Goal: Task Accomplishment & Management: Use online tool/utility

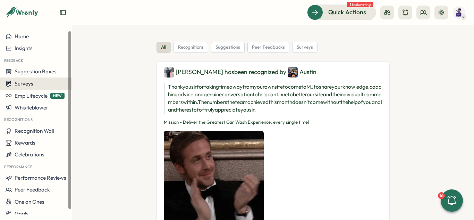
click at [28, 84] on span "Surveys" at bounding box center [24, 83] width 19 height 7
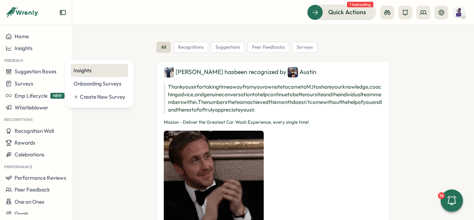
click at [91, 70] on div "Insights" at bounding box center [100, 71] width 52 height 8
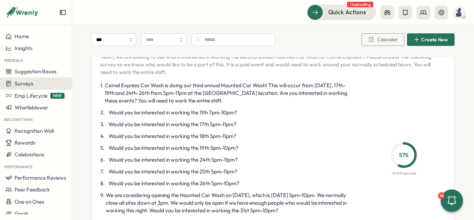
scroll to position [1111, 0]
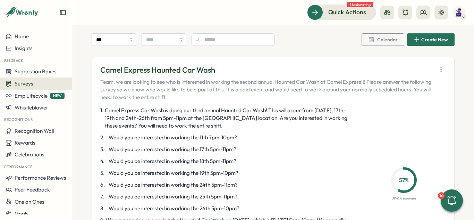
click at [438, 70] on icon "button" at bounding box center [441, 69] width 7 height 7
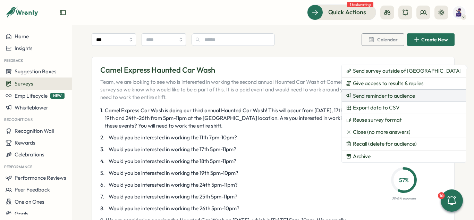
click at [365, 97] on span "Send reminder to audience" at bounding box center [384, 96] width 62 height 6
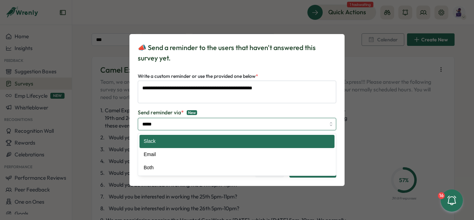
click at [198, 122] on input "*****" at bounding box center [237, 124] width 199 height 12
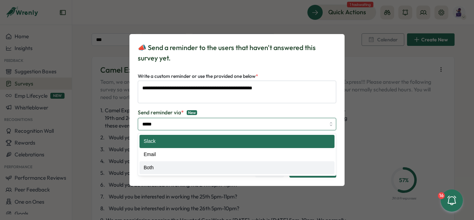
type input "****"
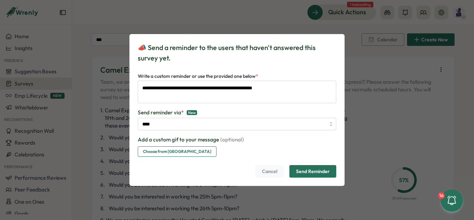
click at [178, 152] on span "Choose from [GEOGRAPHIC_DATA]" at bounding box center [177, 152] width 68 height 10
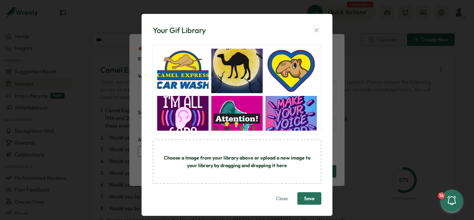
click at [237, 61] on img "button" at bounding box center [236, 71] width 51 height 44
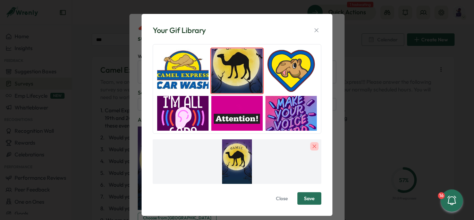
click at [307, 201] on span "Save" at bounding box center [309, 198] width 11 height 5
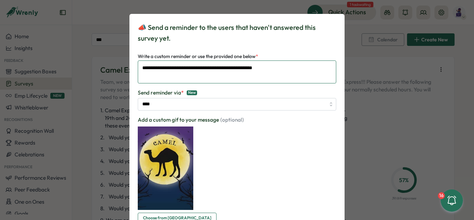
drag, startPoint x: 287, startPoint y: 68, endPoint x: 73, endPoint y: 72, distance: 214.2
click at [73, 72] on div "**********" at bounding box center [237, 110] width 474 height 220
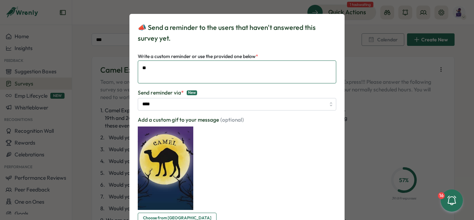
type textarea "*"
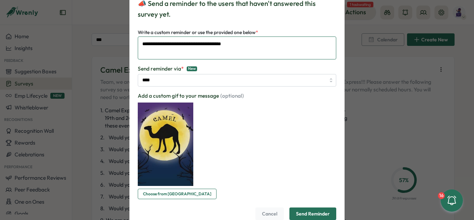
scroll to position [46, 0]
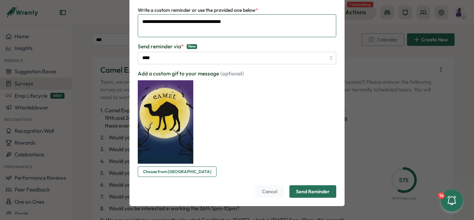
type textarea "**********"
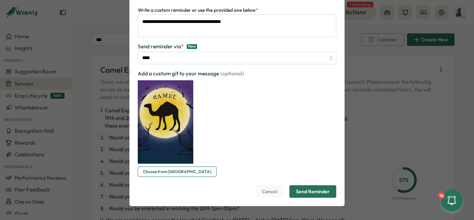
click at [320, 191] on span "Send Reminder" at bounding box center [313, 191] width 34 height 12
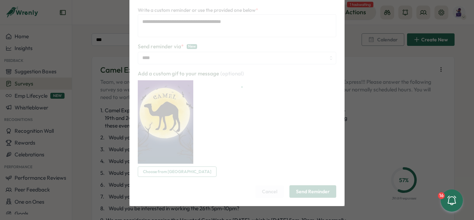
scroll to position [0, 0]
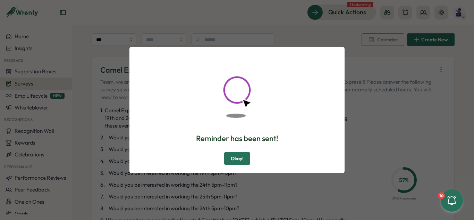
click at [241, 162] on span "Okay!" at bounding box center [237, 158] width 13 height 12
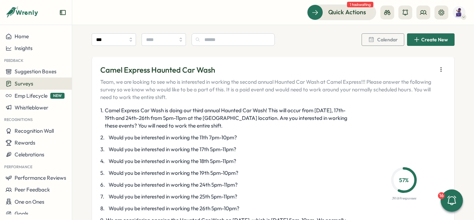
click at [419, 115] on div "1 . Camel Express Car Wash is doing our third annual Haunted Car Wash! This wil…" at bounding box center [273, 183] width 346 height 152
click at [439, 71] on icon "button" at bounding box center [441, 69] width 7 height 7
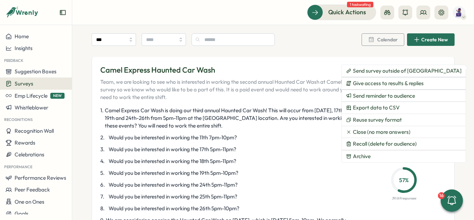
click at [438, 125] on div "1 . Camel Express Car Wash is doing our third annual Haunted Car Wash! This wil…" at bounding box center [273, 183] width 346 height 152
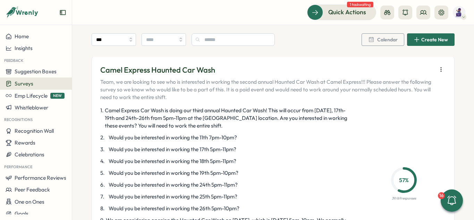
click at [438, 71] on icon "button" at bounding box center [441, 69] width 7 height 7
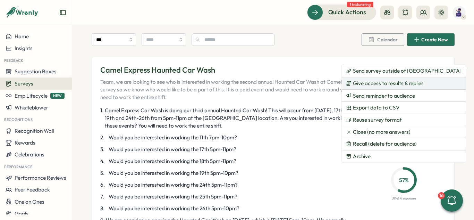
click at [387, 84] on span "Give access to results & replies" at bounding box center [388, 83] width 71 height 6
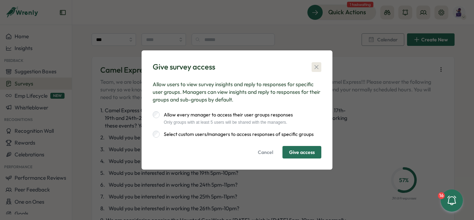
click at [318, 66] on icon "button" at bounding box center [317, 67] width 4 height 4
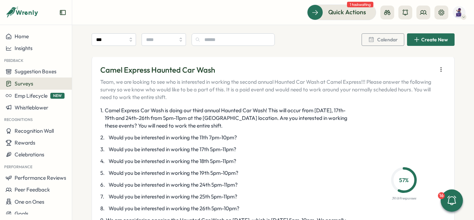
click at [439, 72] on icon "button" at bounding box center [441, 69] width 7 height 7
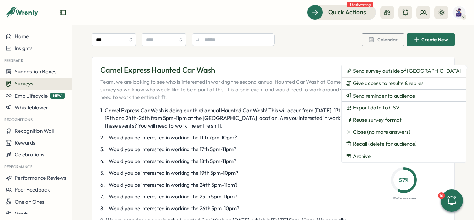
click at [441, 116] on div "1 . Camel Express Car Wash is doing our third annual Haunted Car Wash! This wil…" at bounding box center [273, 183] width 346 height 152
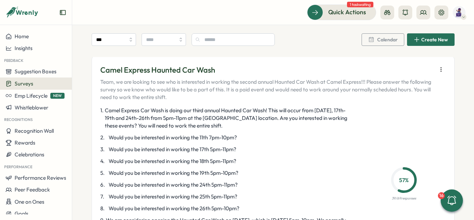
click at [439, 73] on icon "button" at bounding box center [441, 69] width 7 height 7
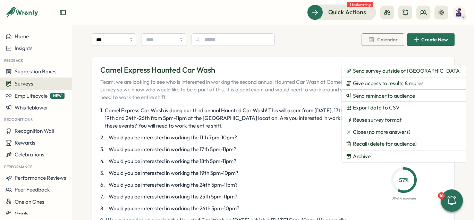
click at [444, 120] on div "Camel Express Haunted Car Wash Team, we are looking to see who is interested in…" at bounding box center [273, 169] width 363 height 227
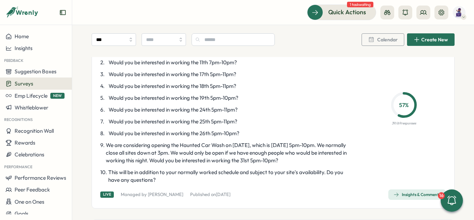
scroll to position [1215, 0]
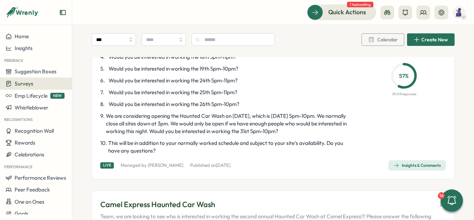
drag, startPoint x: 408, startPoint y: 163, endPoint x: 385, endPoint y: 115, distance: 53.1
click at [409, 163] on div "Insights & Comments" at bounding box center [417, 165] width 47 height 6
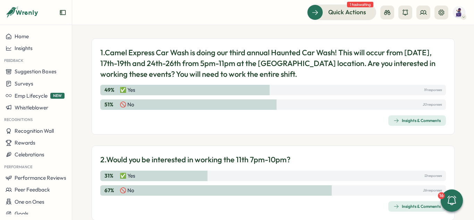
scroll to position [69, 0]
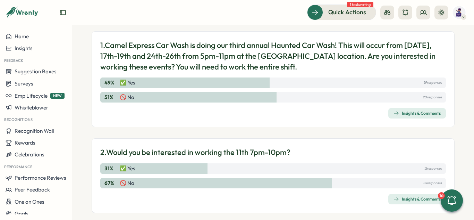
click at [416, 109] on span "Insights & Comments" at bounding box center [417, 113] width 47 height 10
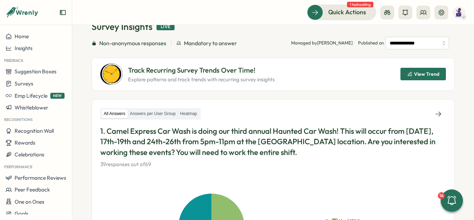
scroll to position [35, 0]
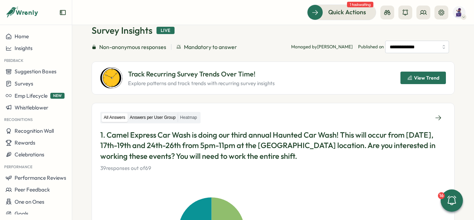
click at [150, 118] on label "Answers per User Group" at bounding box center [153, 117] width 50 height 9
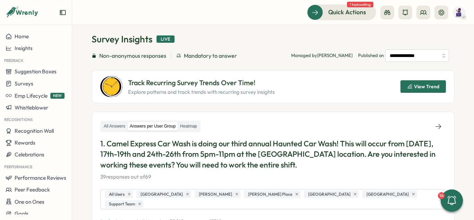
scroll to position [0, 0]
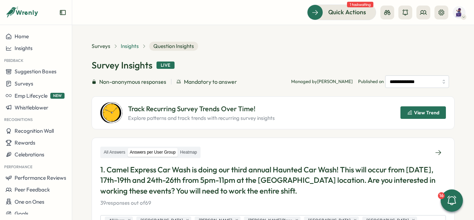
click at [131, 45] on span "Insights" at bounding box center [130, 46] width 18 height 8
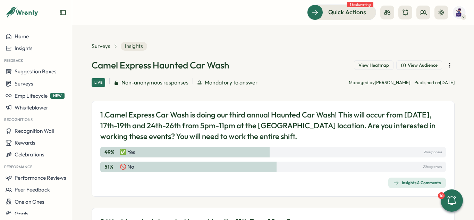
click at [446, 66] on icon "button" at bounding box center [449, 65] width 7 height 7
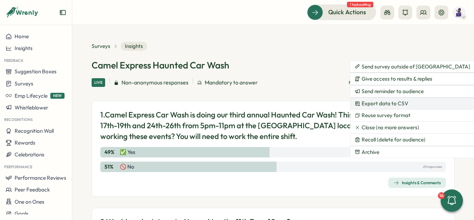
click at [404, 101] on span "Export data to CSV" at bounding box center [385, 103] width 47 height 6
